Goal: Task Accomplishment & Management: Manage account settings

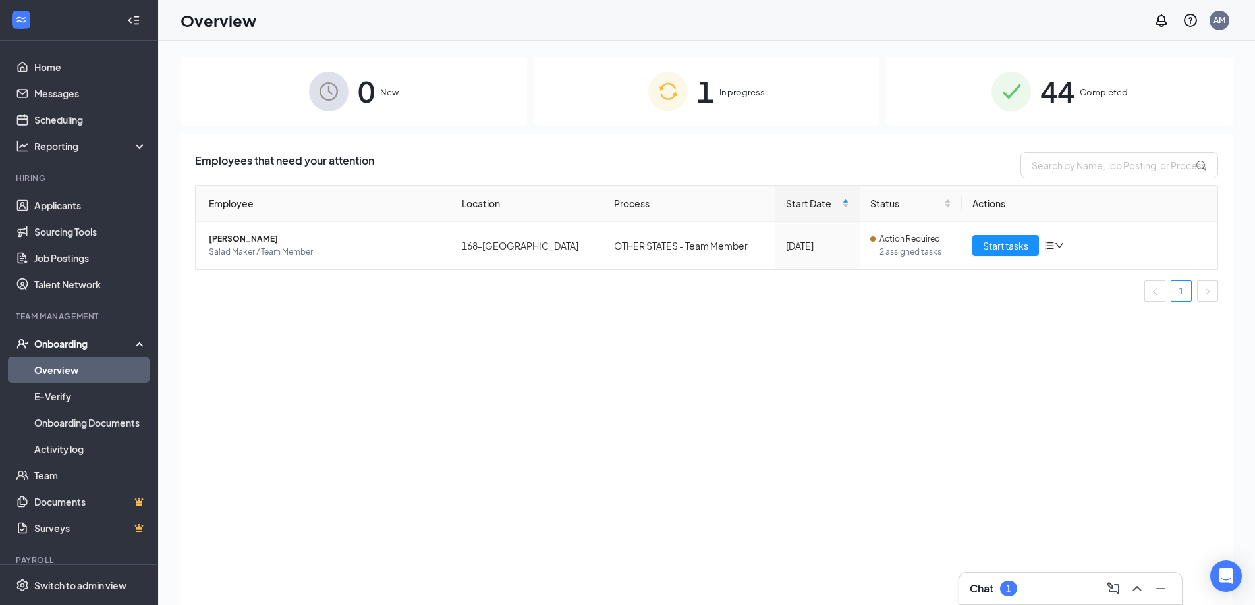
click at [725, 99] on div "1 In progress" at bounding box center [707, 91] width 347 height 69
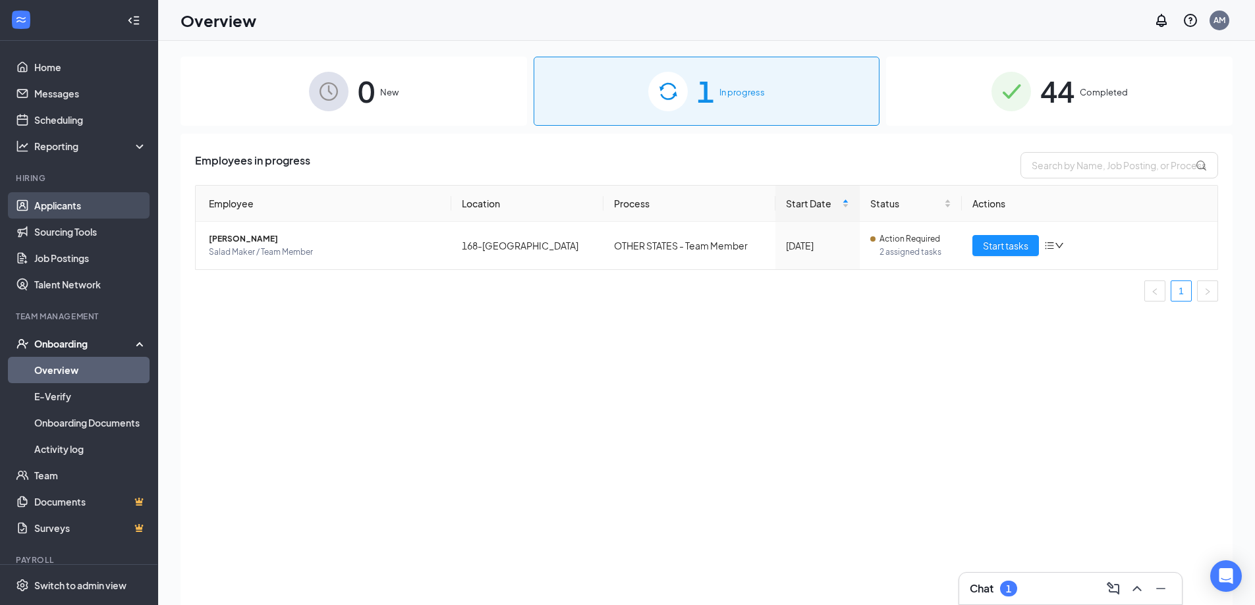
click at [71, 202] on link "Applicants" at bounding box center [90, 205] width 113 height 26
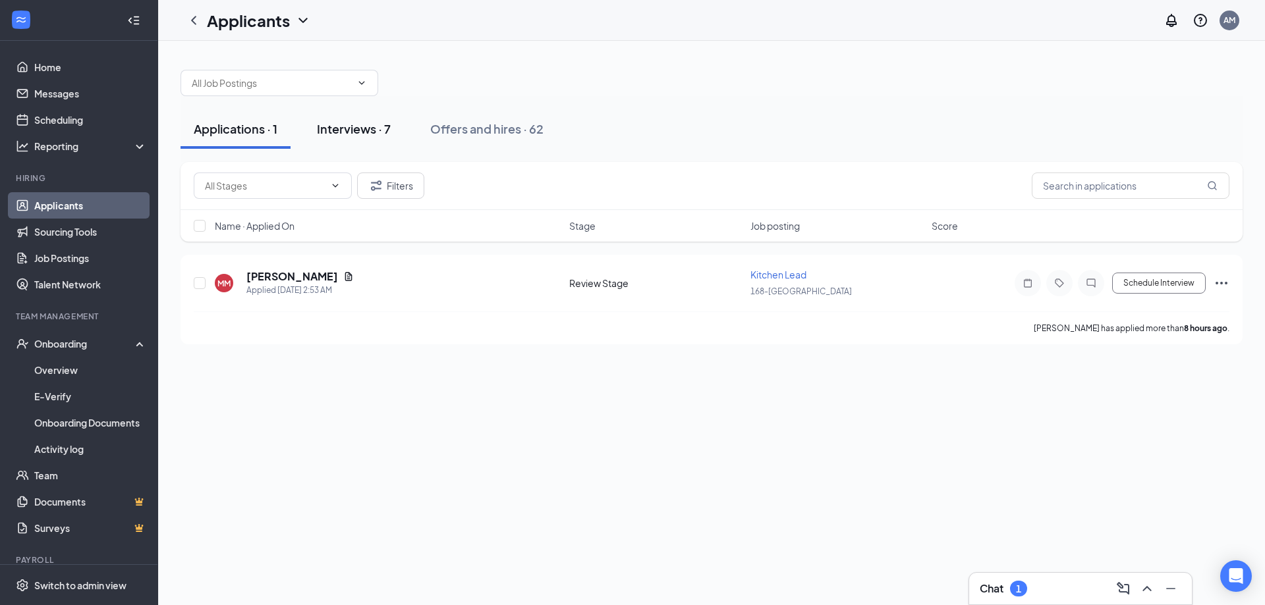
click at [347, 126] on div "Interviews · 7" at bounding box center [354, 129] width 74 height 16
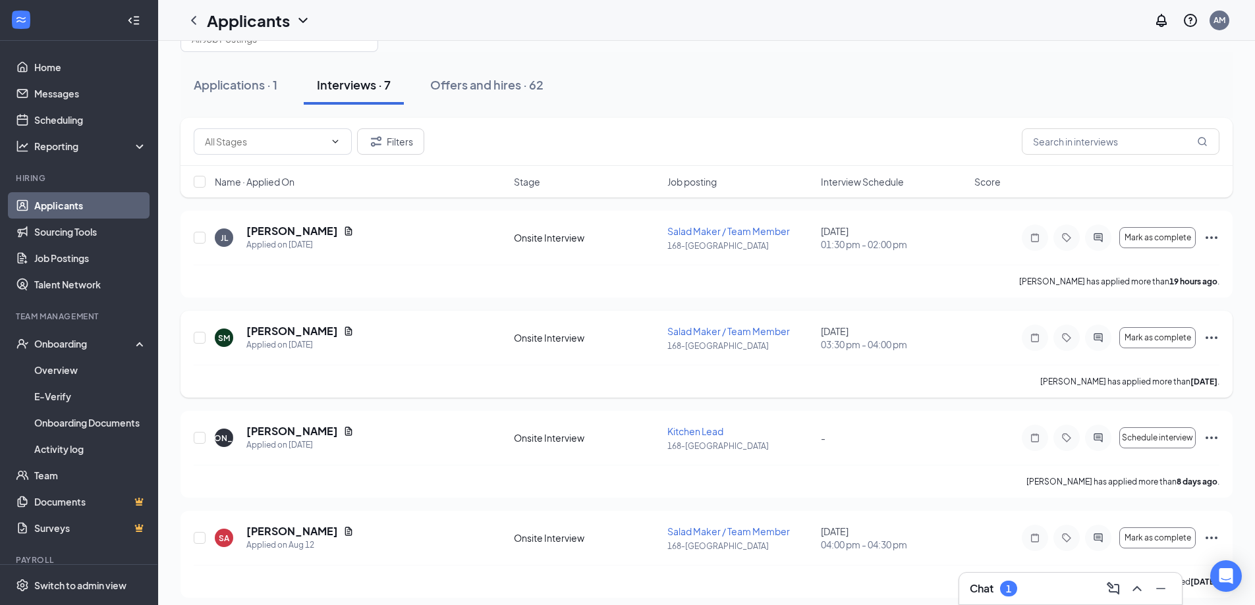
scroll to position [66, 0]
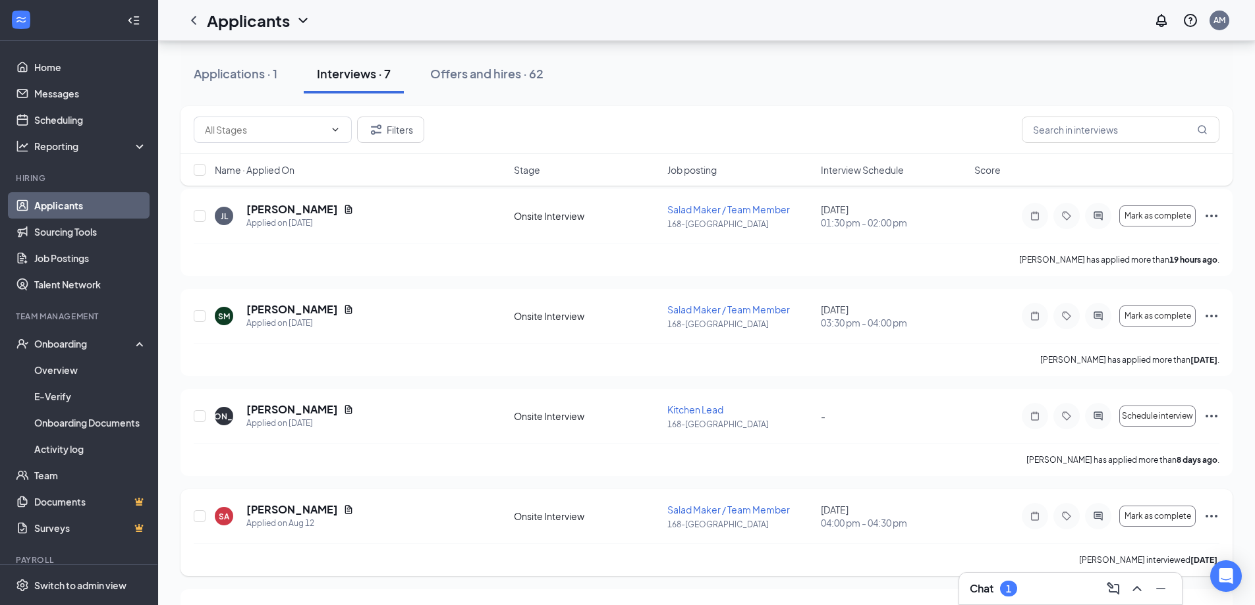
click at [1213, 518] on icon "Ellipses" at bounding box center [1212, 517] width 16 height 16
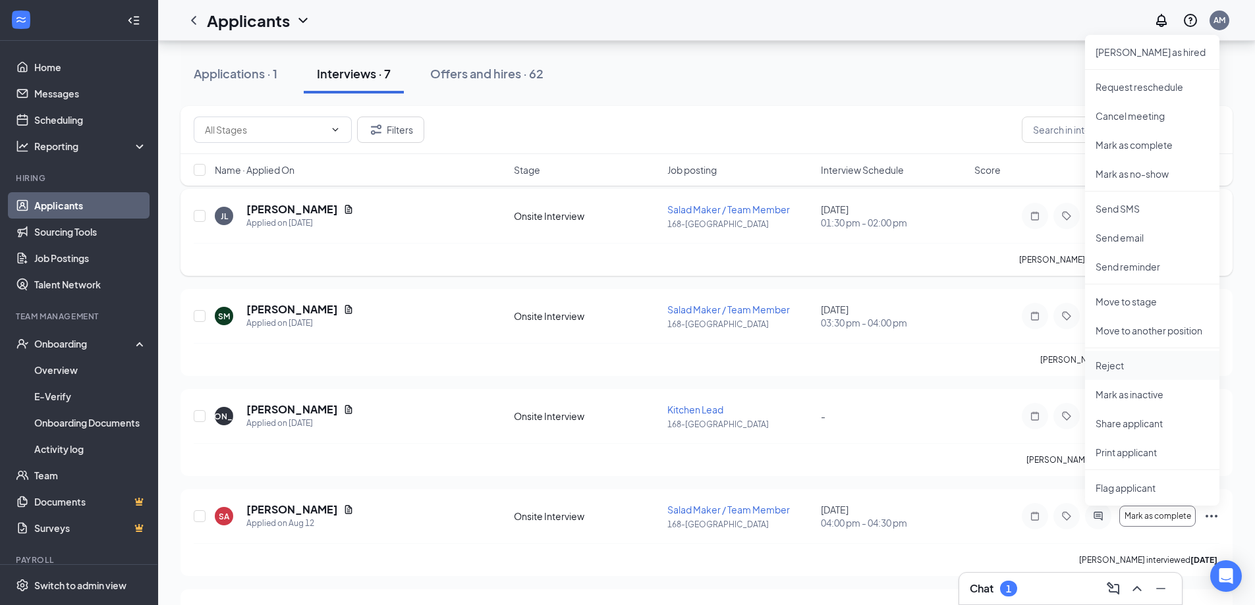
click at [1129, 365] on p "Reject" at bounding box center [1152, 365] width 113 height 13
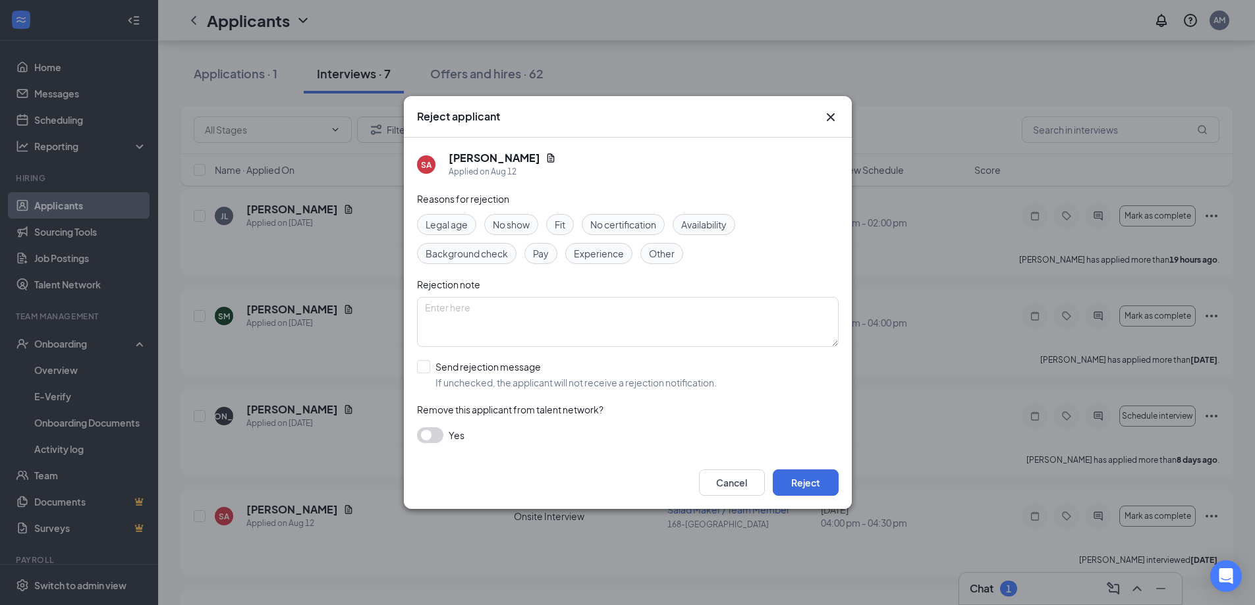
click at [510, 222] on span "No show" at bounding box center [511, 224] width 37 height 14
click at [811, 482] on button "Reject" at bounding box center [806, 483] width 66 height 26
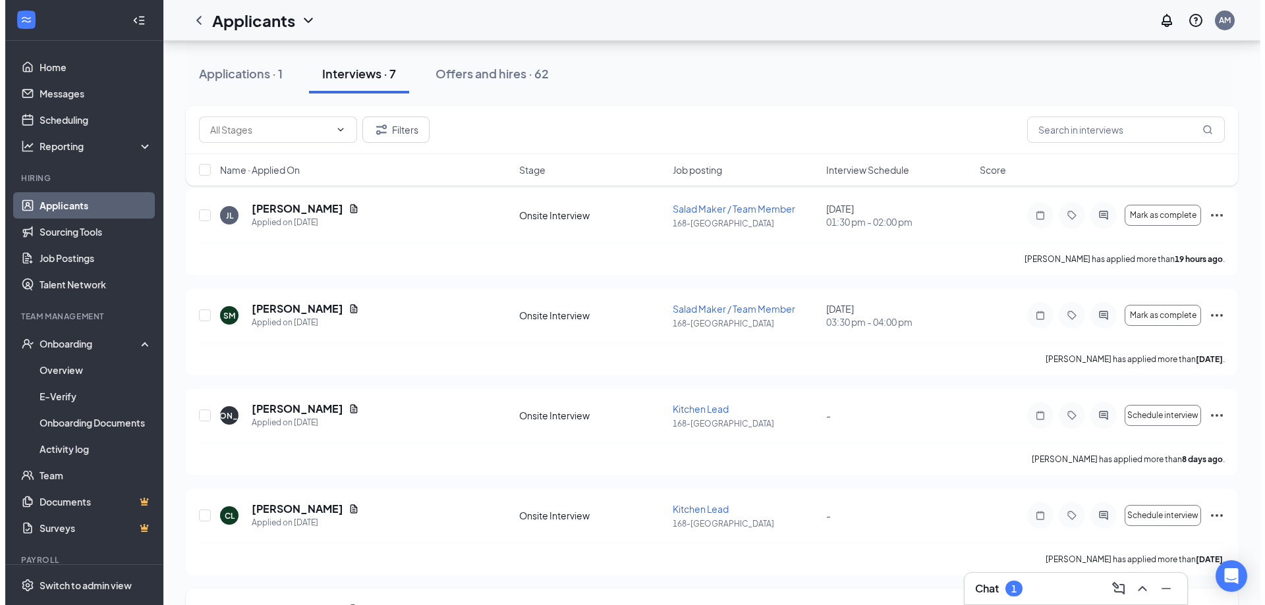
scroll to position [0, 0]
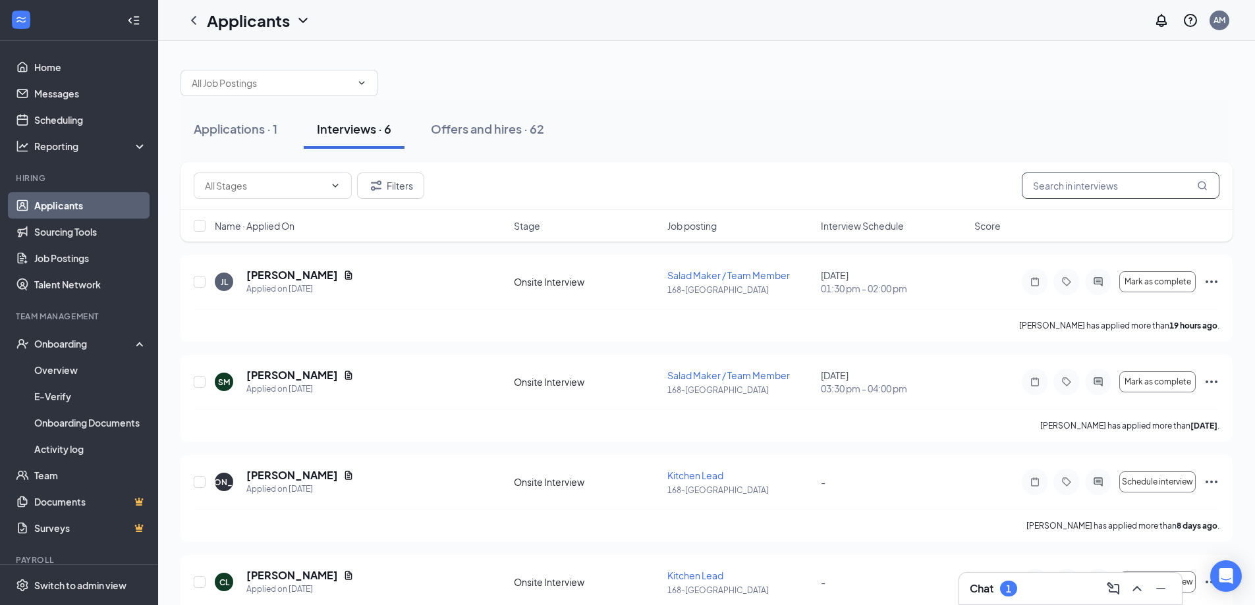
click at [1063, 184] on input "text" at bounding box center [1121, 186] width 198 height 26
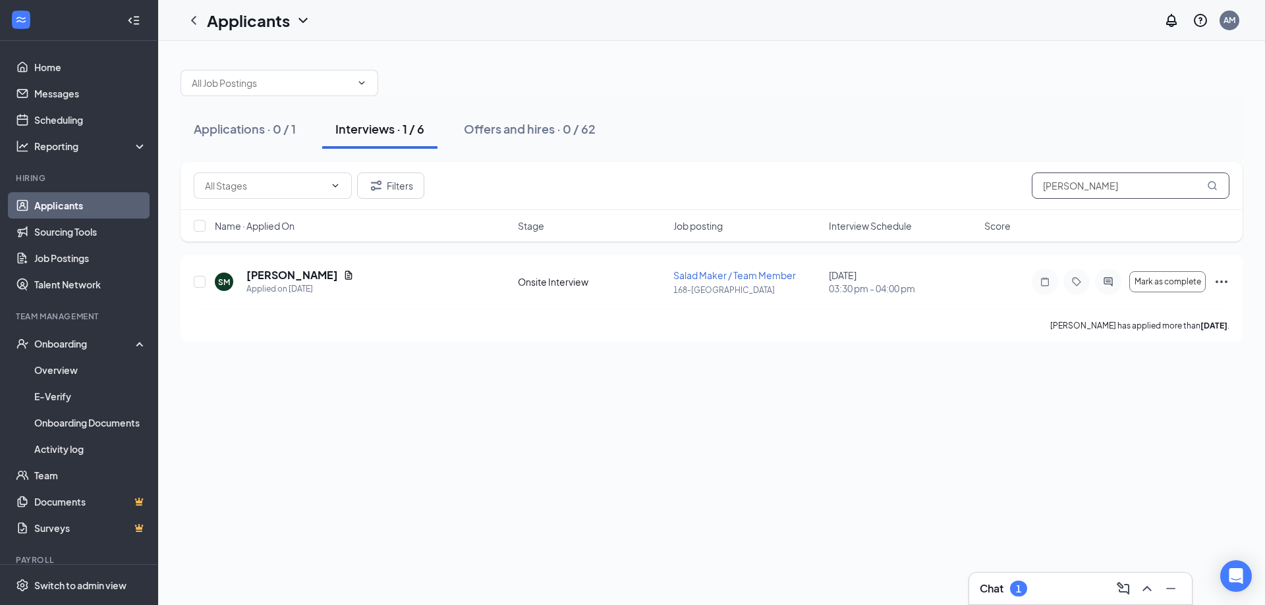
type input "[PERSON_NAME]"
click at [299, 276] on h5 "[PERSON_NAME]" at bounding box center [292, 275] width 92 height 14
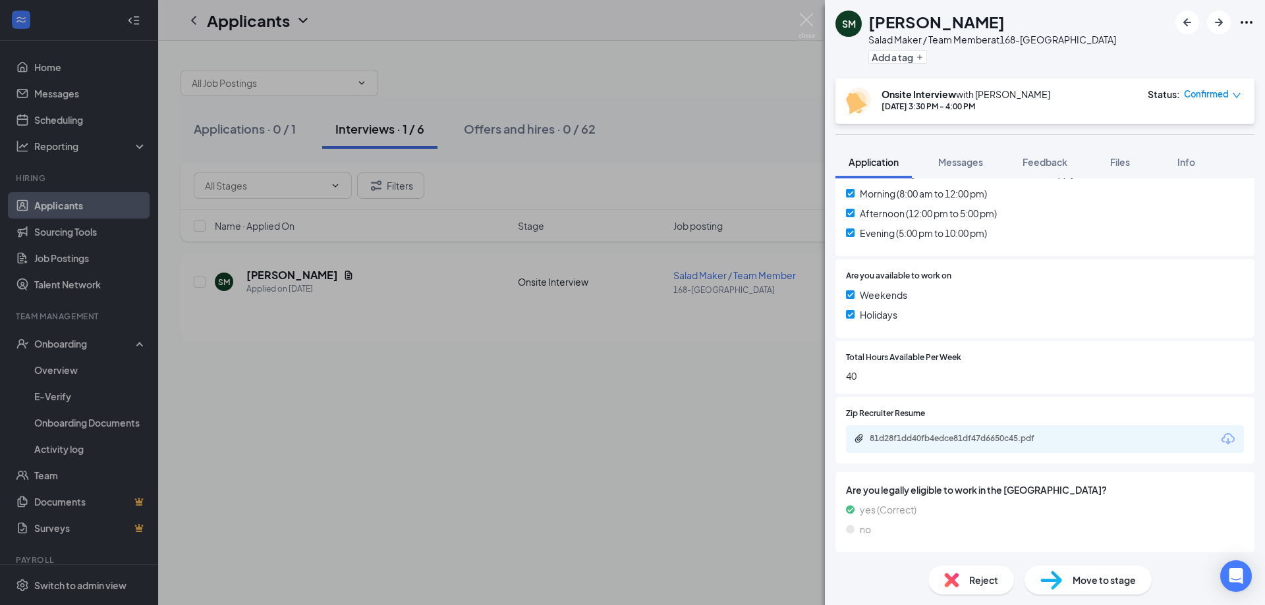
scroll to position [398, 0]
click at [986, 438] on div "81d28f1dd40fb4edce81df47d6650c45.pdf" at bounding box center [962, 438] width 184 height 11
